Goal: Answer question/provide support: Share knowledge or assist other users

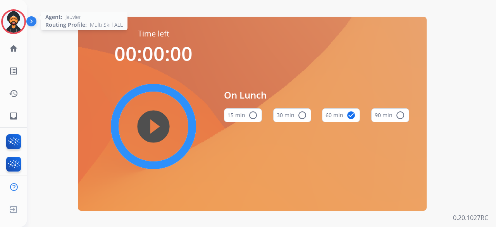
click at [14, 17] on img at bounding box center [14, 22] width 22 height 22
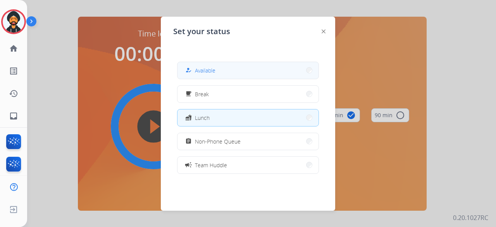
click at [239, 74] on button "how_to_reg Available" at bounding box center [247, 70] width 141 height 17
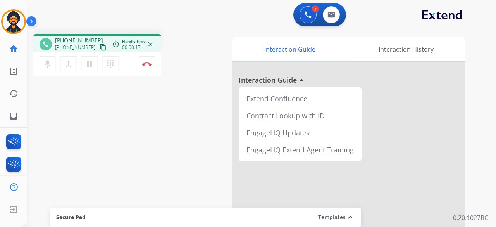
click at [100, 47] on mat-icon "content_copy" at bounding box center [103, 47] width 7 height 7
drag, startPoint x: 94, startPoint y: 46, endPoint x: 36, endPoint y: 38, distance: 58.2
click at [100, 46] on mat-icon "content_copy" at bounding box center [103, 47] width 7 height 7
click at [149, 60] on button "Disconnect" at bounding box center [147, 64] width 16 height 16
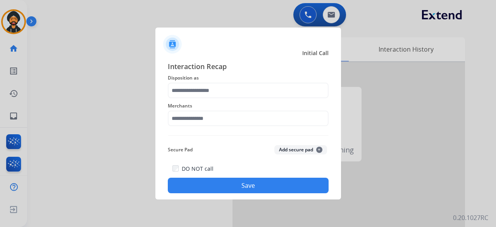
drag, startPoint x: 248, startPoint y: 99, endPoint x: 247, endPoint y: 95, distance: 4.7
click at [248, 98] on div "Interaction Recap Disposition as Merchants Secure Pad Add secure pad + DO NOT c…" at bounding box center [248, 127] width 161 height 132
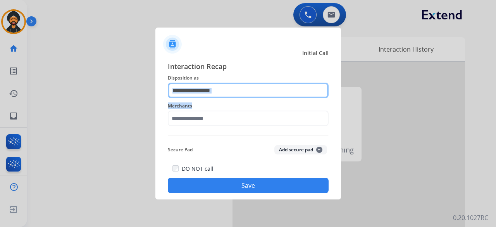
click at [246, 91] on input "text" at bounding box center [248, 90] width 161 height 15
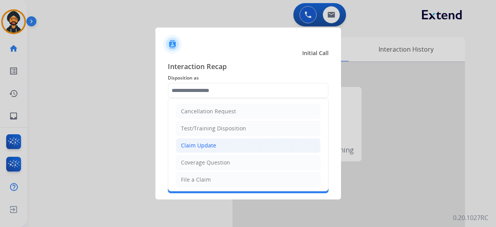
click at [205, 144] on div "Claim Update" at bounding box center [198, 145] width 35 height 8
type input "**********"
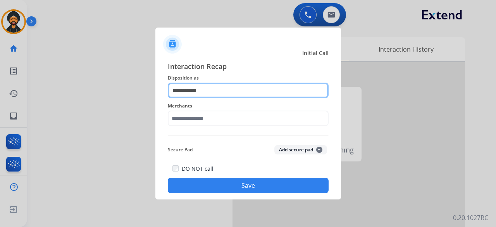
click at [209, 89] on input "**********" at bounding box center [248, 90] width 161 height 15
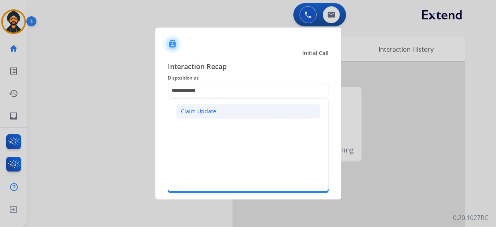
click at [197, 112] on div "Claim Update" at bounding box center [198, 111] width 35 height 8
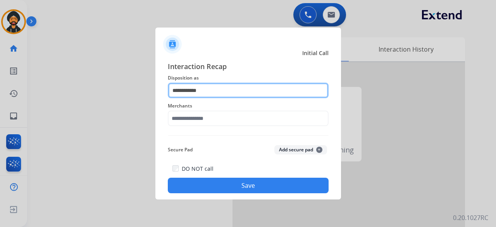
click at [218, 93] on input "**********" at bounding box center [248, 90] width 161 height 15
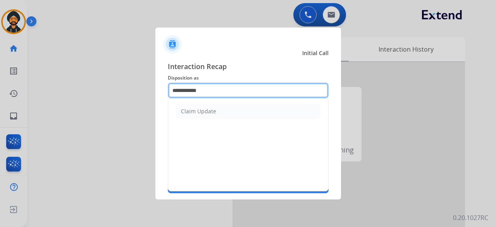
click at [218, 93] on input "**********" at bounding box center [248, 90] width 161 height 15
click at [218, 92] on input "**********" at bounding box center [248, 90] width 161 height 15
click at [217, 92] on input "**********" at bounding box center [248, 90] width 161 height 15
click at [214, 90] on input "**********" at bounding box center [248, 90] width 161 height 15
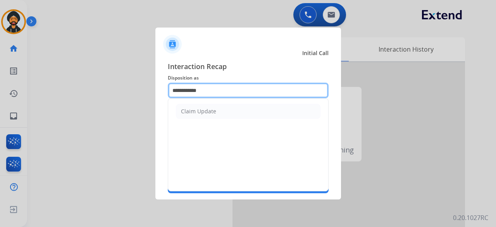
click at [213, 90] on input "**********" at bounding box center [248, 90] width 161 height 15
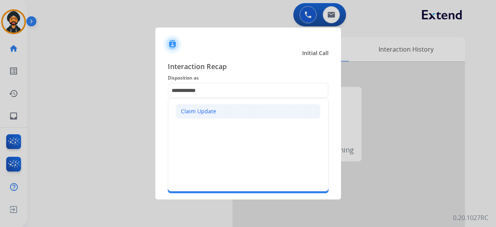
click at [198, 112] on div "Claim Update" at bounding box center [198, 111] width 35 height 8
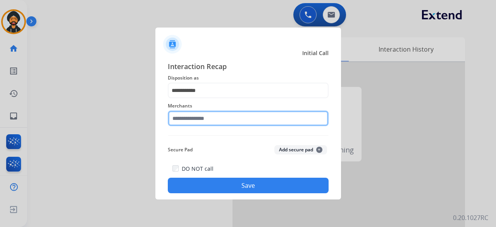
click at [184, 118] on input "text" at bounding box center [248, 117] width 161 height 15
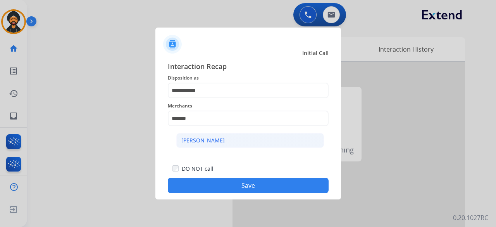
click at [198, 142] on div "[PERSON_NAME]" at bounding box center [202, 140] width 43 height 8
type input "********"
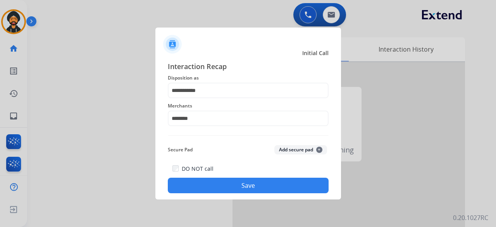
click at [217, 183] on button "Save" at bounding box center [248, 184] width 161 height 15
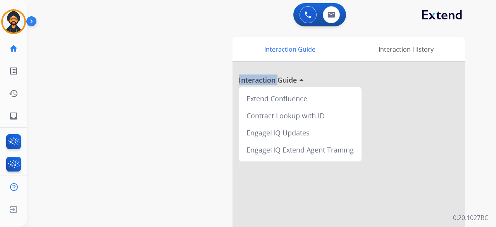
click at [217, 182] on div "swap_horiz Break voice bridge close_fullscreen Connect 3-Way Call merge_type Se…" at bounding box center [252, 189] width 450 height 323
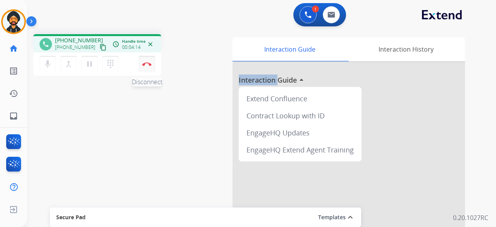
click at [149, 61] on button "Disconnect" at bounding box center [147, 64] width 16 height 16
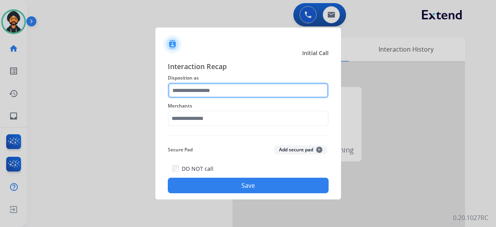
click at [179, 88] on input "text" at bounding box center [248, 90] width 161 height 15
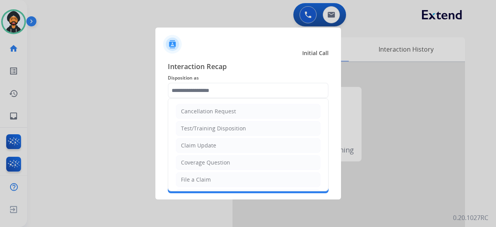
drag, startPoint x: 197, startPoint y: 164, endPoint x: 199, endPoint y: 153, distance: 11.0
click at [197, 163] on div "Coverage Question" at bounding box center [205, 162] width 49 height 8
type input "**********"
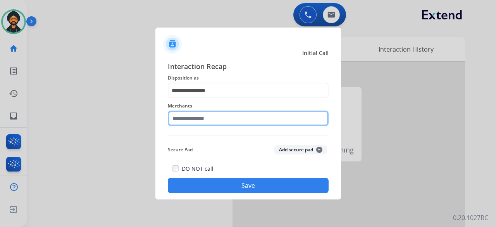
click at [191, 118] on input "text" at bounding box center [248, 117] width 161 height 15
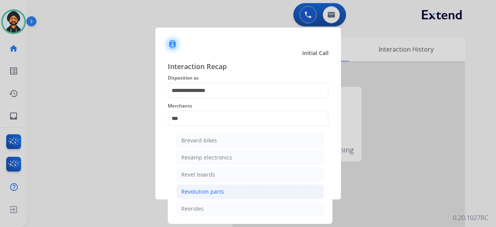
click at [205, 192] on div "Revolution parts" at bounding box center [202, 192] width 43 height 8
type input "**********"
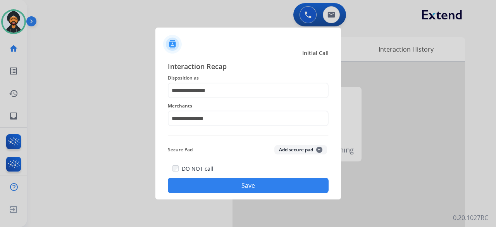
click at [204, 181] on button "Save" at bounding box center [248, 184] width 161 height 15
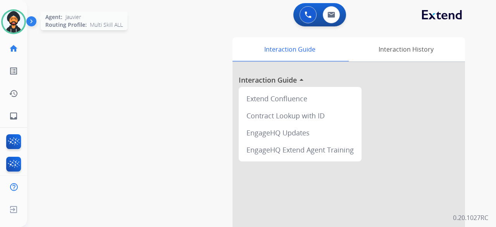
click at [11, 19] on img at bounding box center [14, 22] width 22 height 22
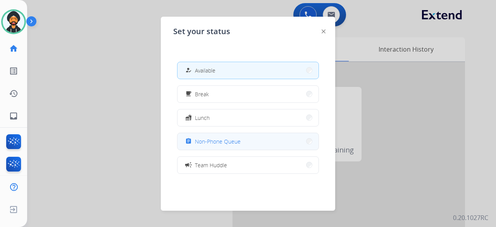
click at [238, 143] on span "Non-Phone Queue" at bounding box center [218, 141] width 46 height 8
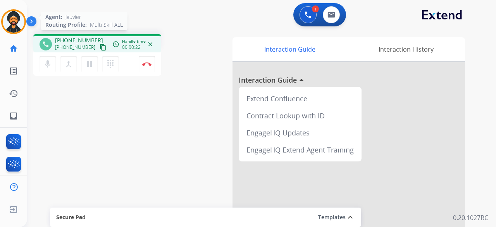
drag, startPoint x: 94, startPoint y: 45, endPoint x: 22, endPoint y: 30, distance: 74.1
click at [100, 45] on mat-icon "content_copy" at bounding box center [103, 47] width 7 height 7
click at [149, 62] on button "Disconnect" at bounding box center [147, 64] width 16 height 16
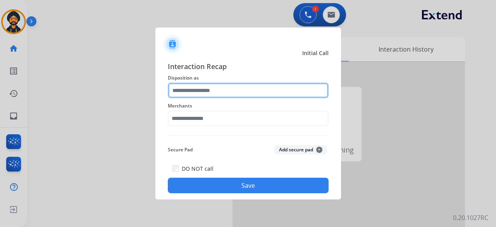
click at [239, 90] on input "text" at bounding box center [248, 90] width 161 height 15
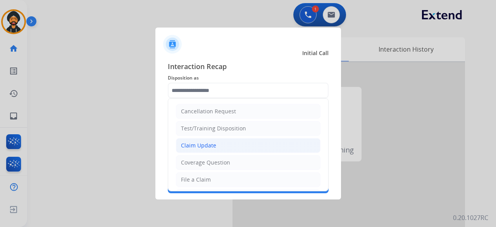
click at [201, 145] on div "Claim Update" at bounding box center [198, 145] width 35 height 8
type input "**********"
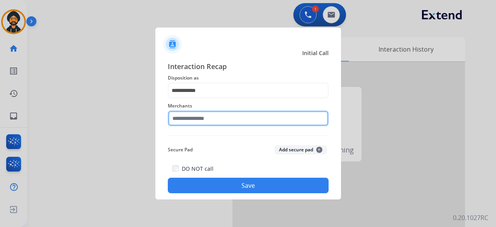
click at [200, 124] on div "Merchants" at bounding box center [248, 113] width 161 height 31
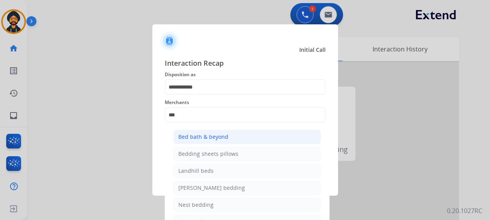
click at [195, 143] on li "Bed bath & beyond" at bounding box center [247, 137] width 148 height 15
type input "**********"
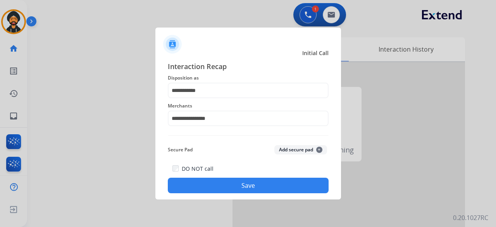
click at [213, 187] on button "Save" at bounding box center [248, 184] width 161 height 15
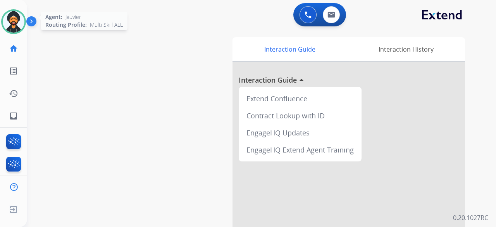
click at [26, 14] on div "Agent: [PERSON_NAME] Profile: Multi Skill ALL" at bounding box center [13, 21] width 25 height 25
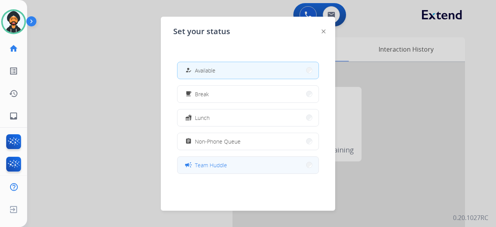
click at [227, 158] on button "campaign Team Huddle" at bounding box center [247, 165] width 141 height 17
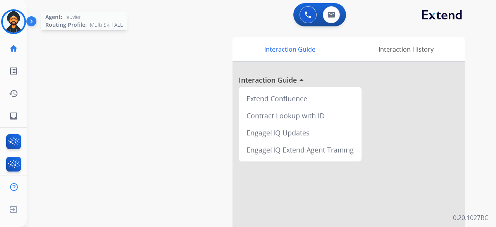
click at [10, 17] on img at bounding box center [14, 22] width 22 height 22
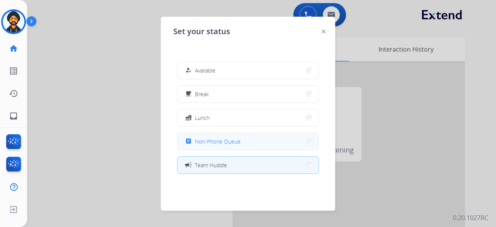
click at [235, 144] on span "Non-Phone Queue" at bounding box center [218, 141] width 46 height 8
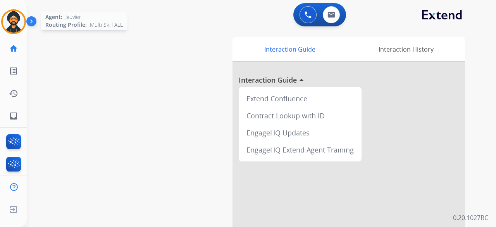
click at [19, 26] on img at bounding box center [14, 22] width 22 height 22
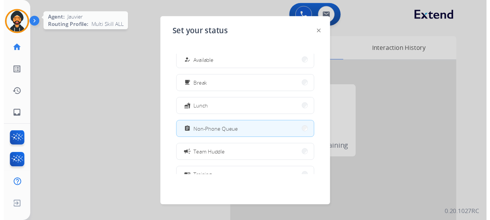
scroll to position [11, 0]
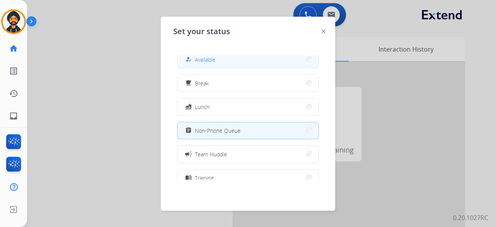
click at [206, 67] on button "how_to_reg Available" at bounding box center [247, 59] width 141 height 17
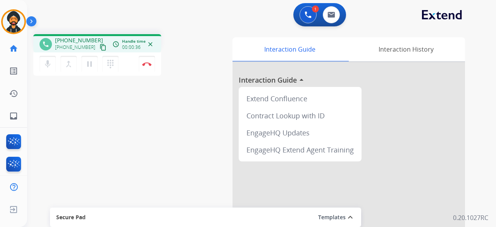
click at [100, 46] on mat-icon "content_copy" at bounding box center [103, 47] width 7 height 7
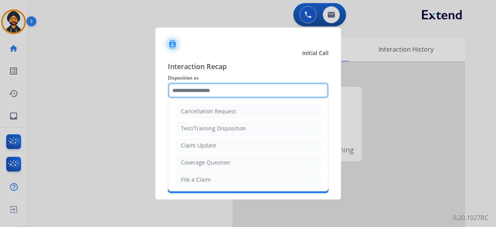
click at [205, 84] on input "text" at bounding box center [248, 90] width 161 height 15
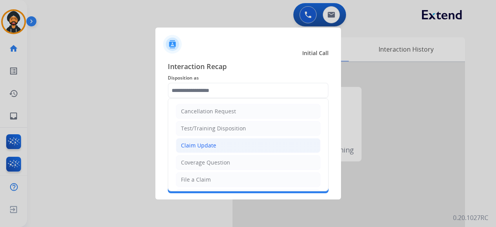
click at [203, 148] on div "Claim Update" at bounding box center [198, 145] width 35 height 8
type input "**********"
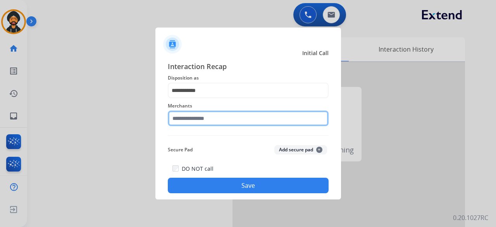
click at [201, 114] on input "text" at bounding box center [248, 117] width 161 height 15
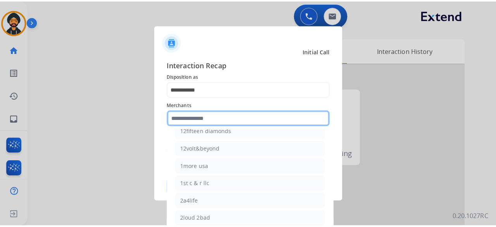
scroll to position [0, 0]
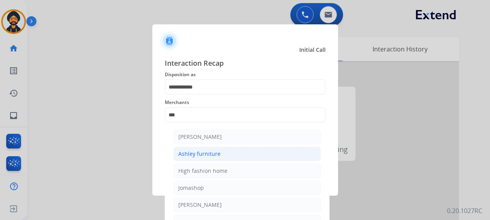
click at [202, 153] on div "Ashley furniture" at bounding box center [199, 154] width 42 height 8
type input "**********"
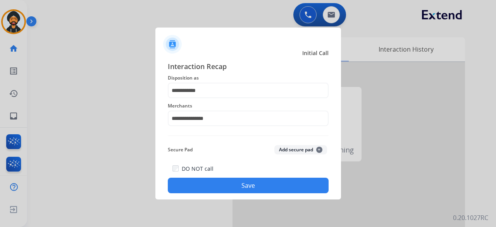
click at [245, 185] on button "Save" at bounding box center [248, 184] width 161 height 15
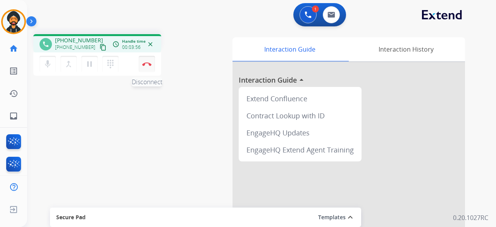
click at [142, 64] on button "Disconnect" at bounding box center [147, 64] width 16 height 16
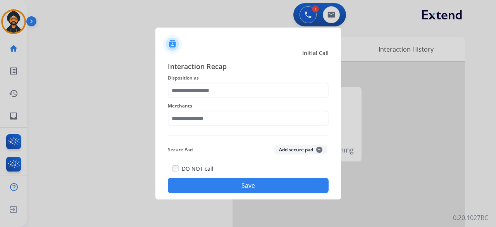
click at [208, 98] on div "Merchants" at bounding box center [248, 113] width 161 height 31
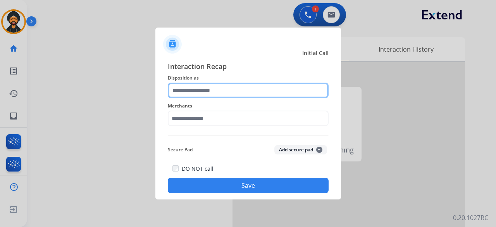
click at [206, 91] on input "text" at bounding box center [248, 90] width 161 height 15
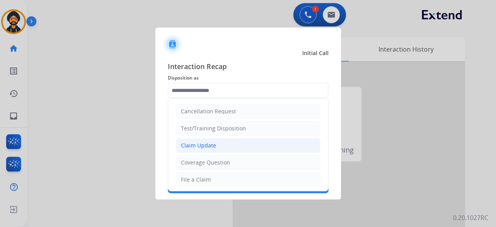
click at [207, 144] on div "Claim Update" at bounding box center [198, 145] width 35 height 8
type input "**********"
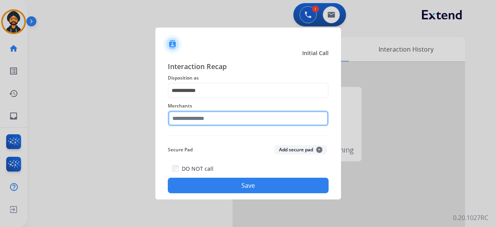
click at [193, 119] on input "text" at bounding box center [248, 117] width 161 height 15
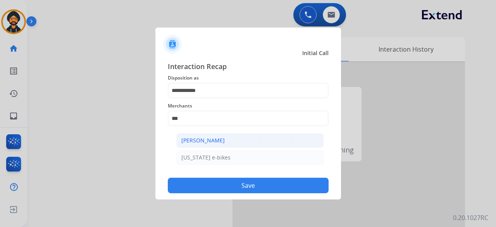
click at [207, 145] on li "[PERSON_NAME]" at bounding box center [250, 140] width 148 height 15
type input "**********"
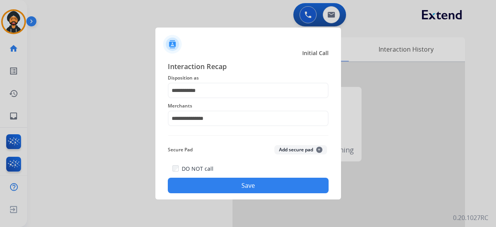
click at [237, 190] on button "Save" at bounding box center [248, 184] width 161 height 15
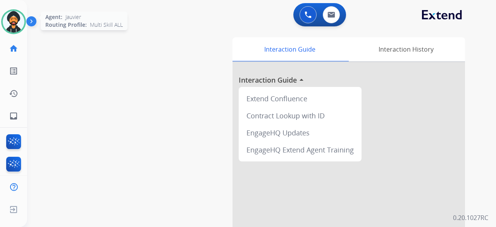
click at [12, 19] on img at bounding box center [14, 22] width 22 height 22
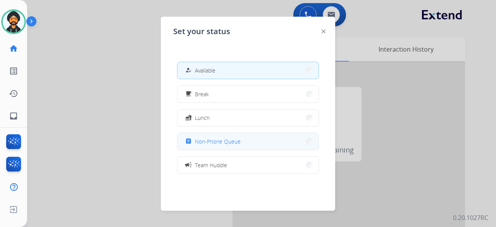
click at [242, 134] on button "assignment Non-Phone Queue" at bounding box center [247, 141] width 141 height 17
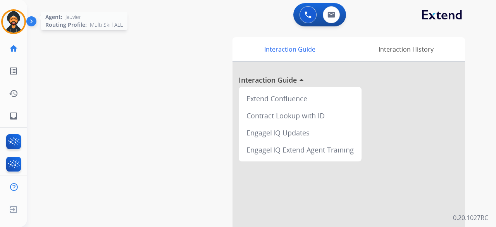
click at [8, 22] on img at bounding box center [14, 22] width 22 height 22
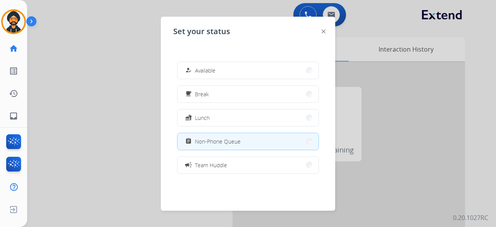
click at [225, 148] on button "assignment Non-Phone Queue" at bounding box center [247, 141] width 141 height 17
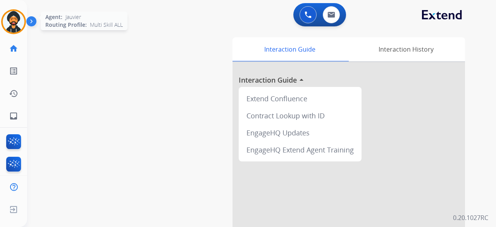
click at [12, 21] on img at bounding box center [14, 22] width 22 height 22
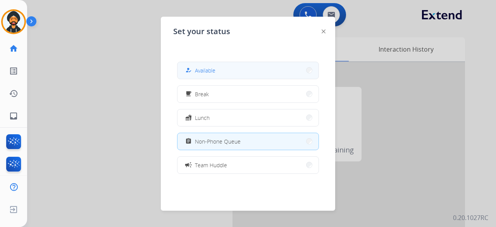
click at [215, 67] on span "Available" at bounding box center [205, 70] width 21 height 8
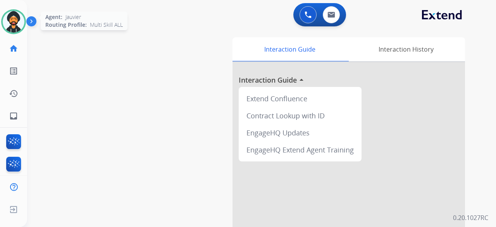
click at [21, 24] on img at bounding box center [14, 22] width 22 height 22
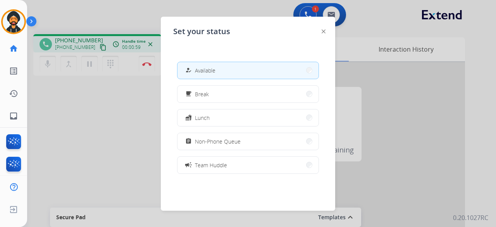
click at [322, 29] on div at bounding box center [324, 30] width 4 height 9
click at [95, 93] on div at bounding box center [248, 113] width 496 height 227
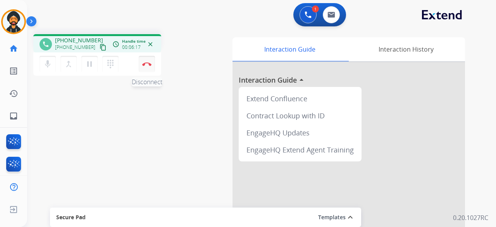
click at [152, 64] on button "Disconnect" at bounding box center [147, 64] width 16 height 16
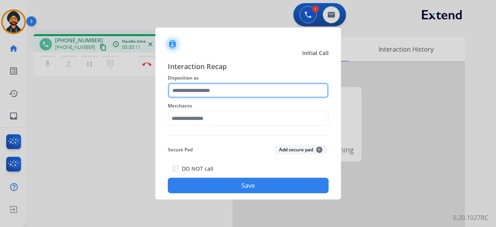
click at [227, 86] on input "text" at bounding box center [248, 90] width 161 height 15
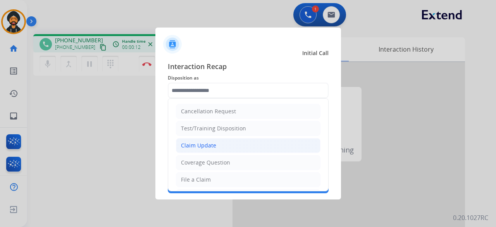
click at [194, 145] on div "Claim Update" at bounding box center [198, 145] width 35 height 8
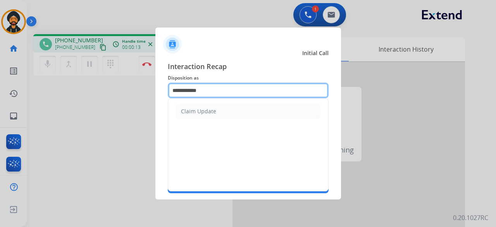
click at [197, 93] on input "**********" at bounding box center [248, 90] width 161 height 15
click at [197, 92] on input "**********" at bounding box center [248, 90] width 161 height 15
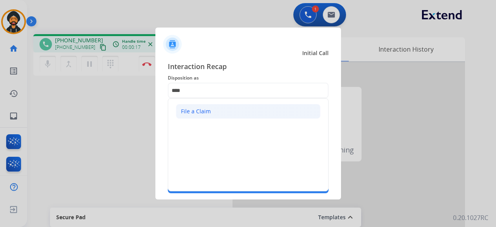
click at [187, 107] on li "File a Claim" at bounding box center [248, 111] width 145 height 15
type input "**********"
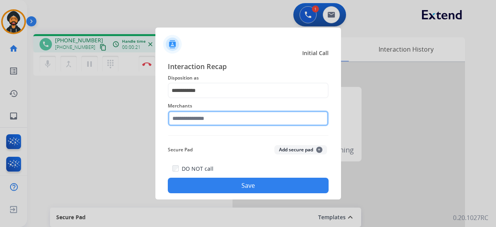
click at [174, 120] on input "text" at bounding box center [248, 117] width 161 height 15
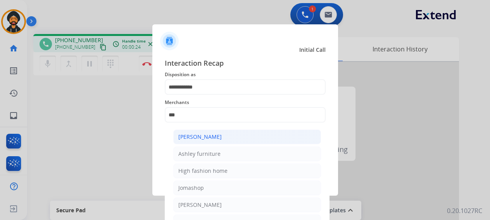
click at [208, 135] on div "[PERSON_NAME]" at bounding box center [199, 137] width 43 height 8
type input "**********"
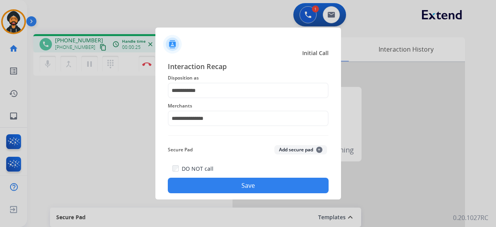
click at [226, 190] on button "Save" at bounding box center [248, 184] width 161 height 15
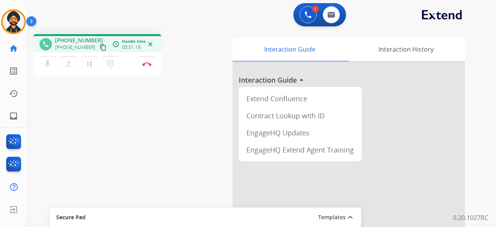
click at [100, 47] on mat-icon "content_copy" at bounding box center [103, 47] width 7 height 7
click at [100, 48] on mat-icon "content_copy" at bounding box center [103, 47] width 7 height 7
click at [112, 67] on mat-icon "dialpad" at bounding box center [110, 63] width 9 height 9
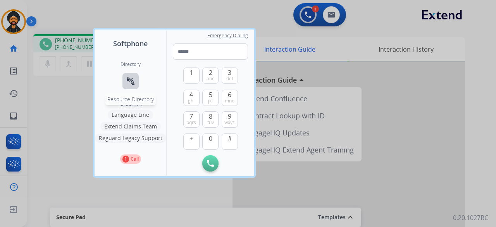
click at [130, 80] on mat-icon "connect_without_contact" at bounding box center [130, 80] width 9 height 9
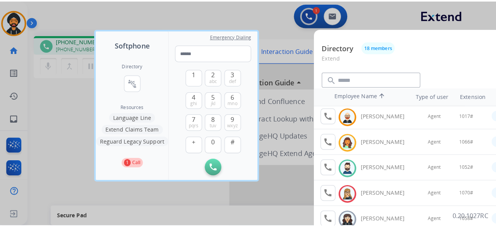
scroll to position [116, 0]
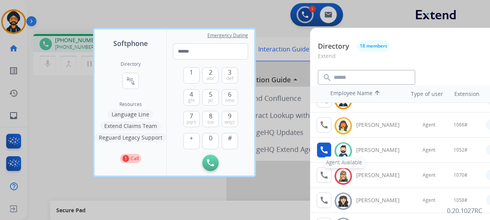
click at [329, 149] on button "call Agent Available." at bounding box center [324, 150] width 15 height 15
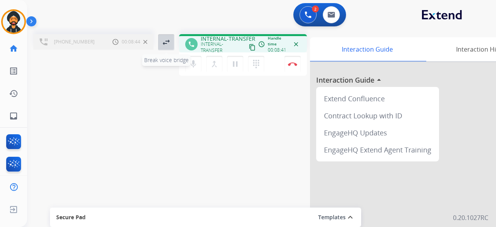
click at [162, 41] on mat-icon "swap_horiz" at bounding box center [166, 42] width 9 height 9
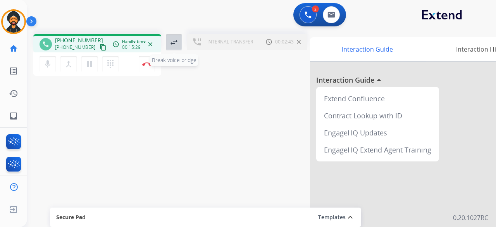
click at [177, 46] on mat-icon "swap_horiz" at bounding box center [173, 42] width 9 height 9
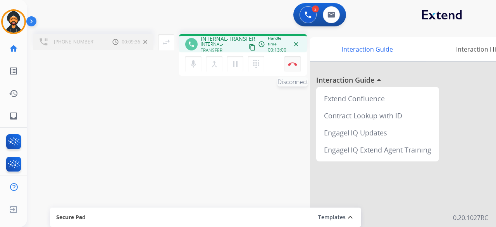
click at [288, 68] on button "Disconnect" at bounding box center [292, 64] width 16 height 16
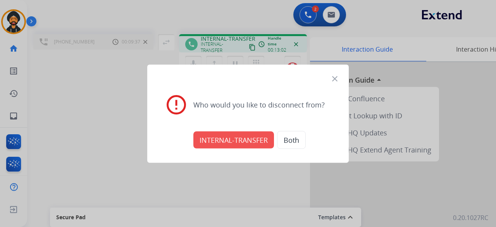
click at [240, 141] on button "INTERNAL-TRANSFER" at bounding box center [233, 139] width 81 height 17
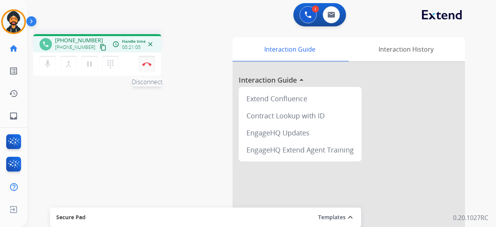
click at [146, 64] on img at bounding box center [146, 64] width 9 height 4
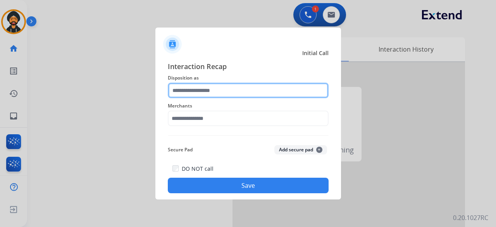
click at [243, 87] on input "text" at bounding box center [248, 90] width 161 height 15
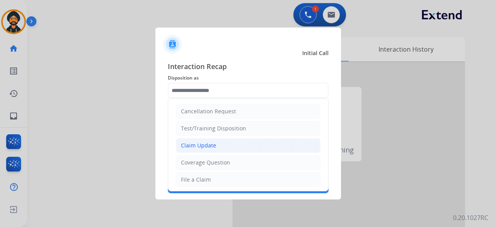
click at [207, 144] on div "Claim Update" at bounding box center [198, 145] width 35 height 8
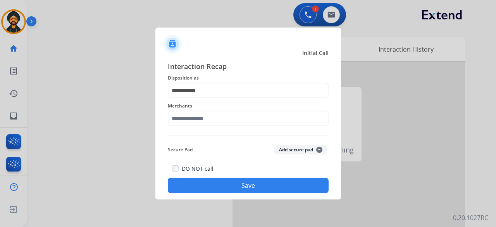
click at [189, 128] on div "Merchants" at bounding box center [248, 113] width 161 height 31
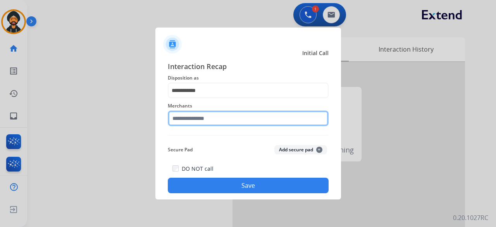
click at [193, 122] on input "text" at bounding box center [248, 117] width 161 height 15
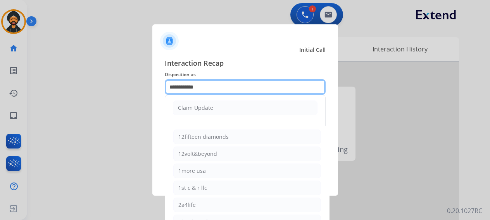
drag, startPoint x: 206, startPoint y: 89, endPoint x: 79, endPoint y: 91, distance: 127.1
click at [0, 91] on app-contact-recap-modal "**********" at bounding box center [0, 110] width 0 height 220
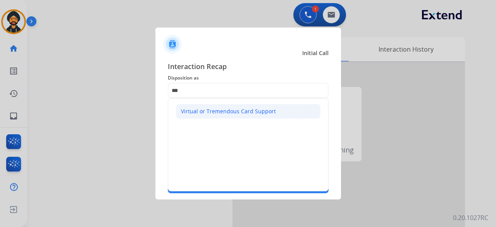
click at [217, 109] on div "Virtual or Tremendous Card Support" at bounding box center [228, 111] width 95 height 8
type input "**********"
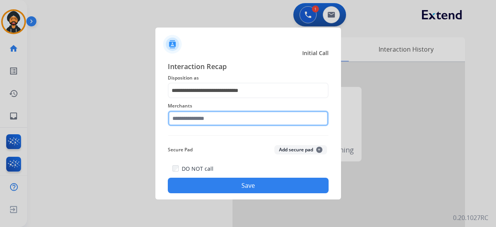
click at [205, 118] on input "text" at bounding box center [248, 117] width 161 height 15
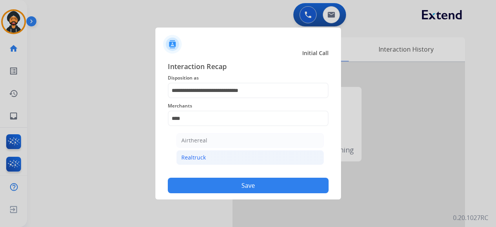
click at [224, 159] on li "Realtruck" at bounding box center [250, 157] width 148 height 15
type input "*********"
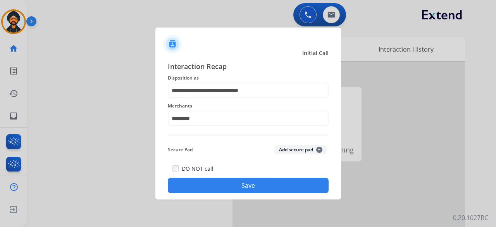
click at [245, 186] on button "Save" at bounding box center [248, 184] width 161 height 15
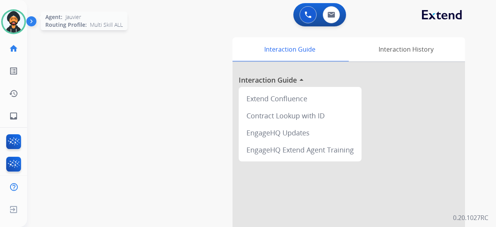
click at [19, 17] on img at bounding box center [14, 22] width 22 height 22
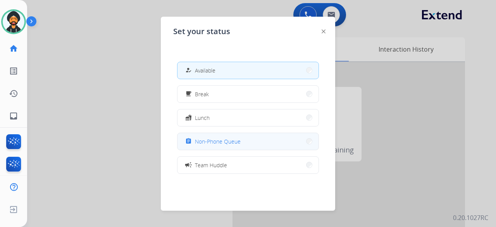
click at [222, 143] on span "Non-Phone Queue" at bounding box center [218, 141] width 46 height 8
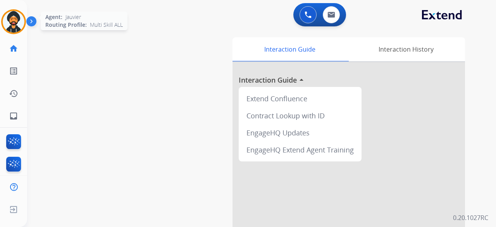
click at [10, 17] on img at bounding box center [14, 22] width 22 height 22
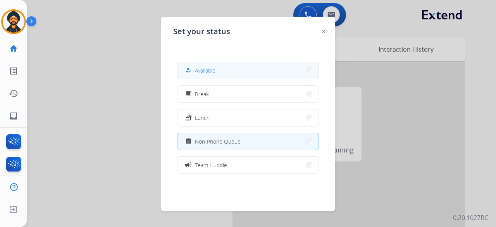
click at [236, 72] on button "how_to_reg Available" at bounding box center [247, 70] width 141 height 17
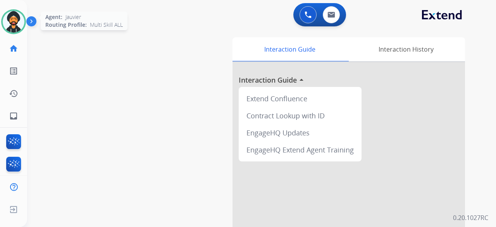
click at [19, 22] on img at bounding box center [14, 22] width 22 height 22
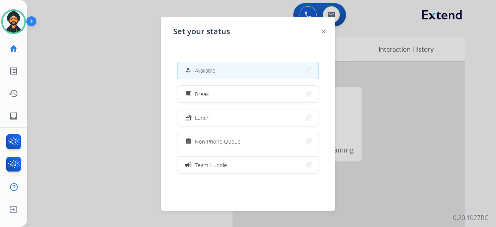
click at [239, 141] on span "Non-Phone Queue" at bounding box center [218, 141] width 46 height 8
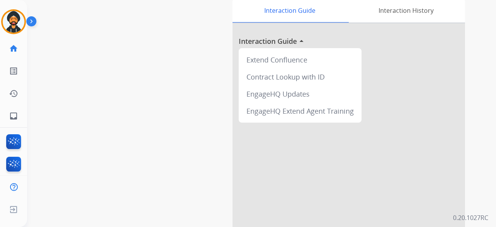
scroll to position [0, 0]
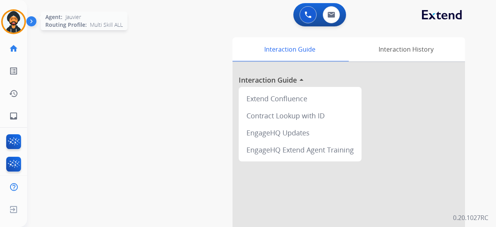
click at [15, 21] on img at bounding box center [14, 22] width 22 height 22
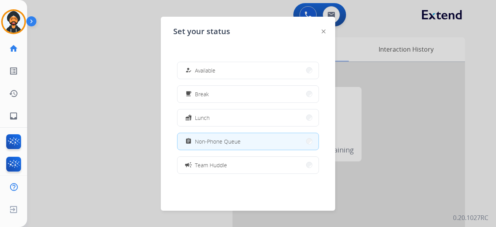
click at [249, 146] on button "assignment Non-Phone Queue" at bounding box center [247, 141] width 141 height 17
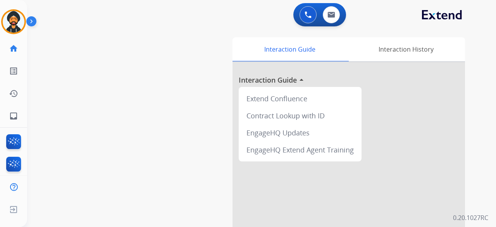
scroll to position [77, 0]
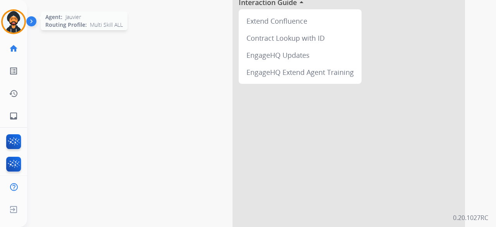
click at [21, 28] on img at bounding box center [14, 22] width 22 height 22
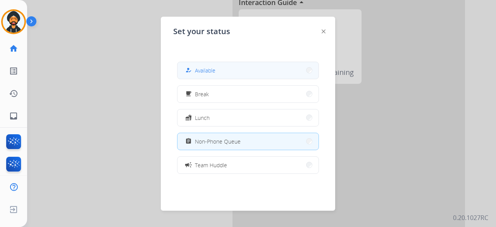
click at [212, 68] on span "Available" at bounding box center [205, 70] width 21 height 8
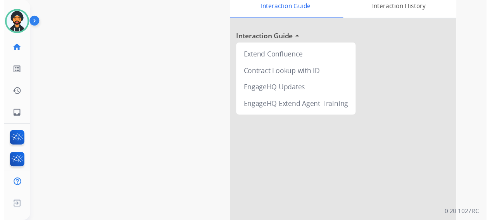
scroll to position [0, 0]
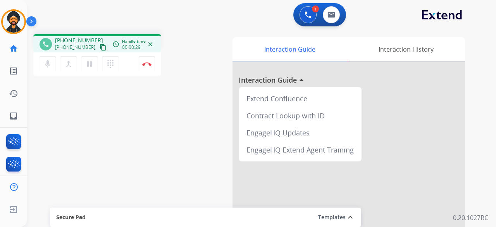
click at [100, 48] on mat-icon "content_copy" at bounding box center [103, 47] width 7 height 7
click at [111, 65] on mat-icon "dialpad" at bounding box center [110, 63] width 9 height 9
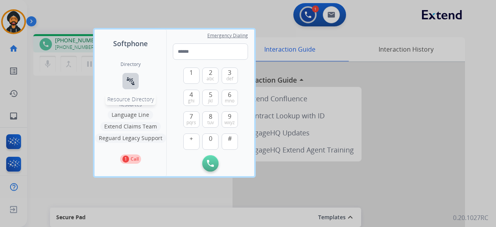
click at [134, 77] on mat-icon "connect_without_contact" at bounding box center [130, 80] width 9 height 9
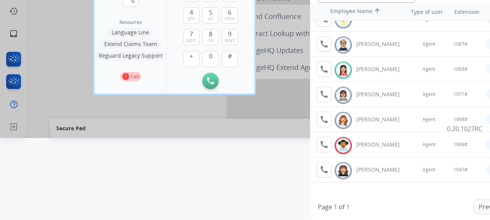
scroll to position [254, 0]
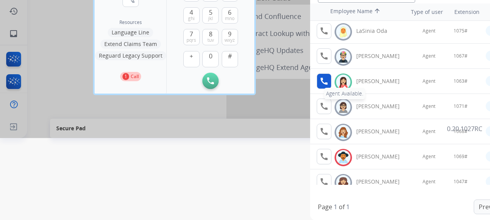
click at [325, 81] on mat-icon "call" at bounding box center [323, 81] width 9 height 9
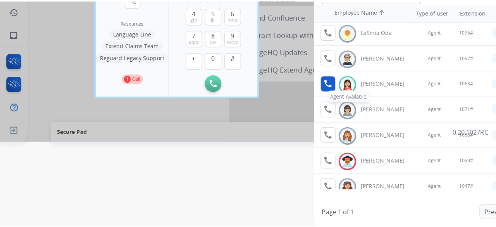
scroll to position [0, 0]
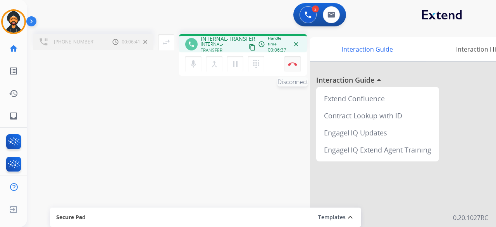
click at [289, 65] on img at bounding box center [292, 64] width 9 height 4
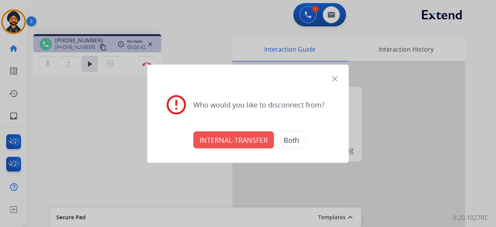
click at [228, 139] on button "INTERNAL-TRANSFER" at bounding box center [233, 139] width 81 height 17
